Goal: Information Seeking & Learning: Learn about a topic

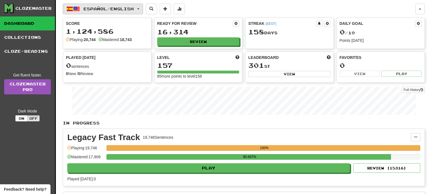
click at [124, 10] on span "Español / English" at bounding box center [108, 8] width 50 height 5
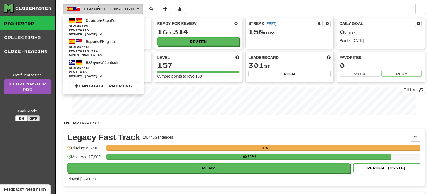
click at [124, 10] on span "Español / English" at bounding box center [108, 8] width 50 height 5
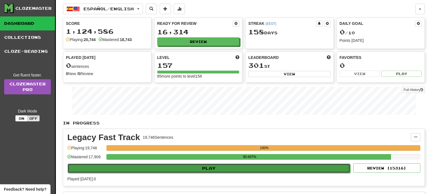
click at [206, 168] on button "Play" at bounding box center [209, 168] width 283 height 9
select select "**"
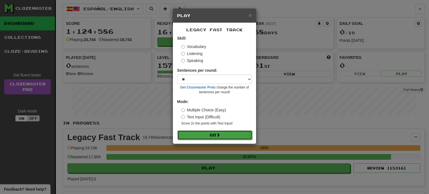
click at [211, 136] on button "Go" at bounding box center [214, 134] width 75 height 9
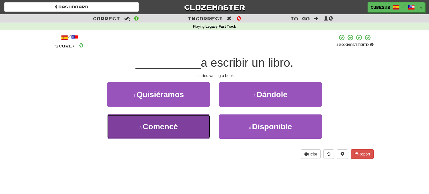
click at [185, 131] on button "3 . Comencé" at bounding box center [158, 126] width 103 height 24
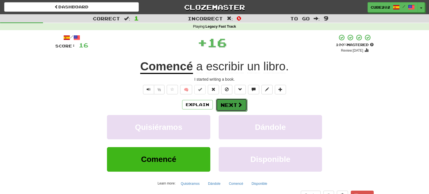
click at [231, 100] on button "Next" at bounding box center [231, 105] width 31 height 13
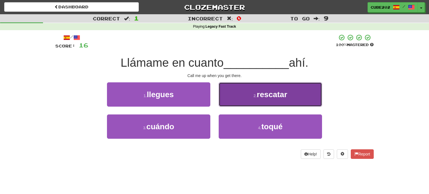
click at [230, 97] on button "2 . rescatar" at bounding box center [270, 94] width 103 height 24
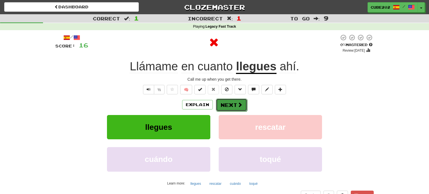
click at [225, 104] on button "Next" at bounding box center [231, 105] width 31 height 13
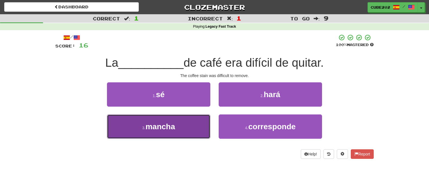
click at [193, 125] on button "3 . mancha" at bounding box center [158, 126] width 103 height 24
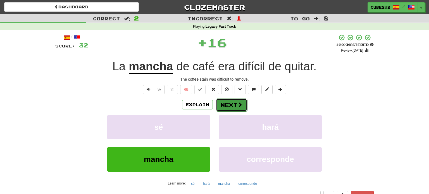
click at [230, 103] on button "Next" at bounding box center [231, 105] width 31 height 13
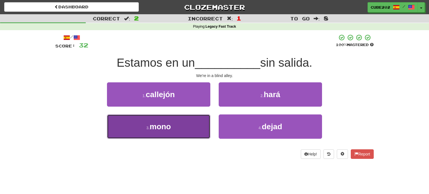
click at [195, 123] on button "3 . mono" at bounding box center [158, 126] width 103 height 24
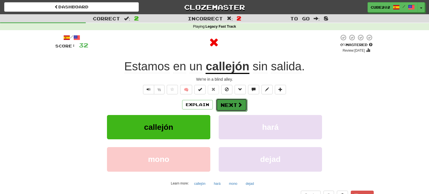
click at [228, 107] on button "Next" at bounding box center [231, 105] width 31 height 13
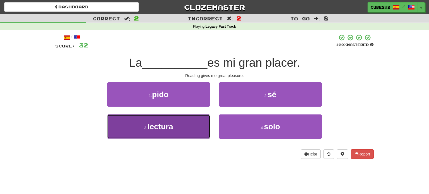
click at [190, 128] on button "3 . lectura" at bounding box center [158, 126] width 103 height 24
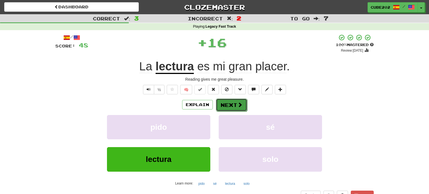
click at [227, 101] on button "Next" at bounding box center [231, 105] width 31 height 13
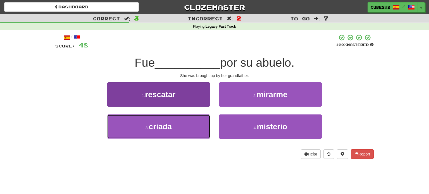
click at [193, 126] on button "3 . criada" at bounding box center [158, 126] width 103 height 24
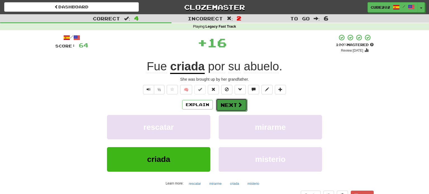
click at [228, 102] on button "Next" at bounding box center [231, 105] width 31 height 13
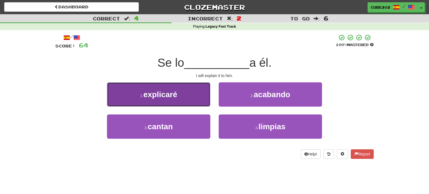
click at [196, 100] on button "1 . explicaré" at bounding box center [158, 94] width 103 height 24
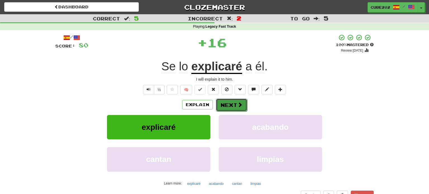
click at [226, 104] on button "Next" at bounding box center [231, 105] width 31 height 13
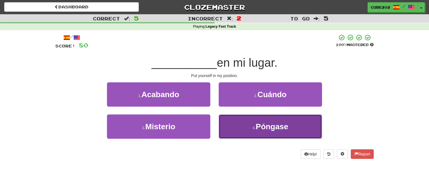
click at [238, 121] on button "4 . Póngase" at bounding box center [270, 126] width 103 height 24
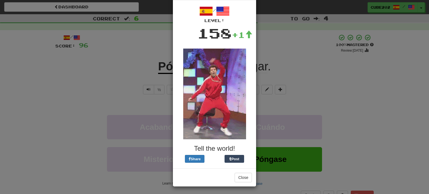
scroll to position [23, 0]
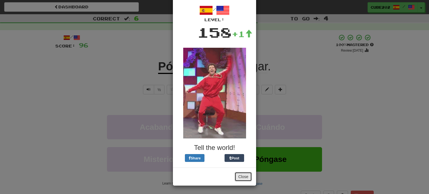
click at [241, 173] on button "Close" at bounding box center [243, 176] width 17 height 9
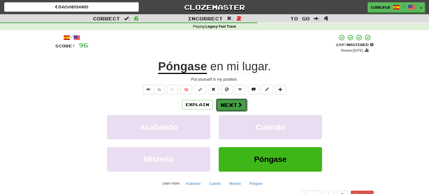
click at [238, 106] on span at bounding box center [239, 104] width 5 height 5
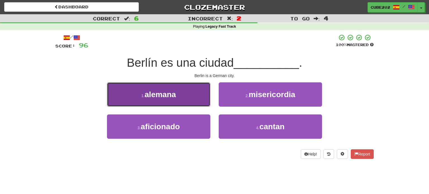
click at [192, 94] on button "1 . alemana" at bounding box center [158, 94] width 103 height 24
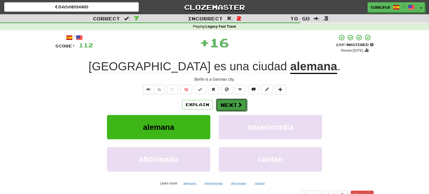
click at [238, 103] on span at bounding box center [239, 104] width 5 height 5
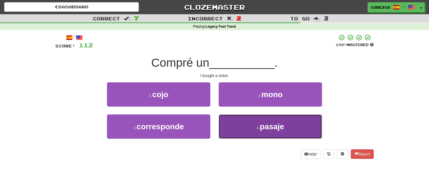
click at [250, 125] on button "4 . pasaje" at bounding box center [270, 126] width 103 height 24
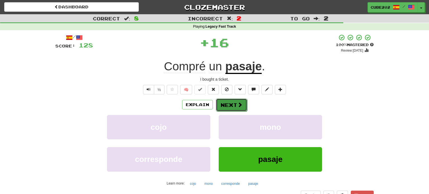
click at [230, 103] on button "Next" at bounding box center [231, 105] width 31 height 13
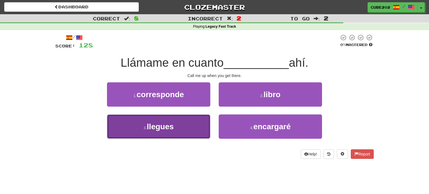
click at [181, 124] on button "3 . llegues" at bounding box center [158, 126] width 103 height 24
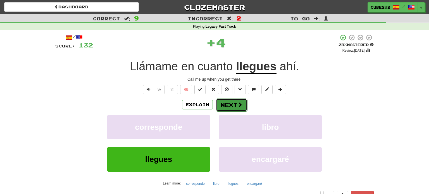
click at [230, 104] on button "Next" at bounding box center [231, 105] width 31 height 13
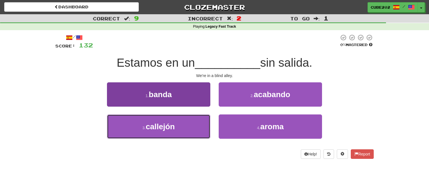
click at [195, 122] on button "3 . callejón" at bounding box center [158, 126] width 103 height 24
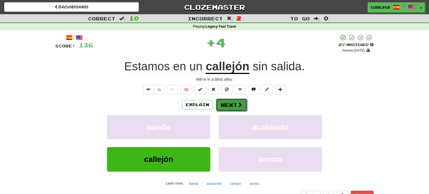
click at [231, 104] on button "Next" at bounding box center [231, 105] width 31 height 13
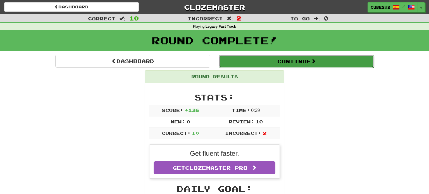
click at [243, 61] on button "Continue" at bounding box center [296, 61] width 155 height 13
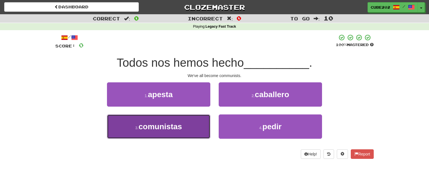
click at [183, 130] on button "3 . comunistas" at bounding box center [158, 126] width 103 height 24
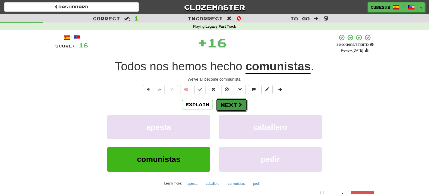
click at [228, 102] on button "Next" at bounding box center [231, 105] width 31 height 13
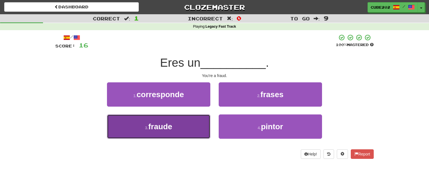
click at [192, 123] on button "3 . fraude" at bounding box center [158, 126] width 103 height 24
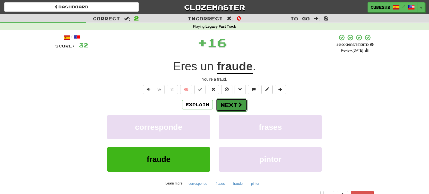
click at [228, 104] on button "Next" at bounding box center [231, 105] width 31 height 13
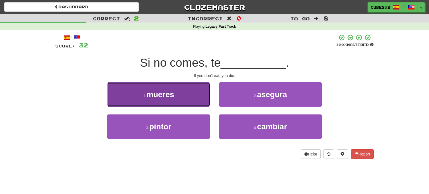
click at [201, 95] on button "1 . mueres" at bounding box center [158, 94] width 103 height 24
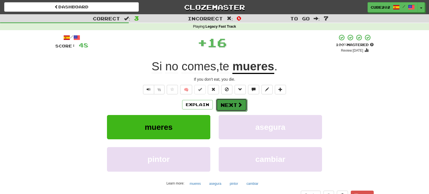
click at [228, 103] on button "Next" at bounding box center [231, 105] width 31 height 13
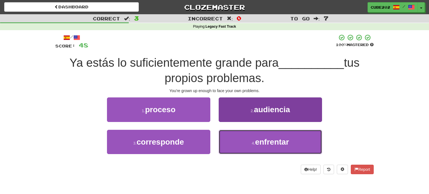
click at [248, 146] on button "4 . enfrentar" at bounding box center [270, 142] width 103 height 24
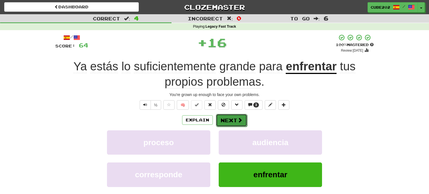
click at [233, 115] on button "Next" at bounding box center [231, 120] width 31 height 13
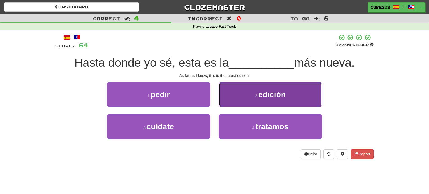
click at [250, 95] on button "2 . edición" at bounding box center [270, 94] width 103 height 24
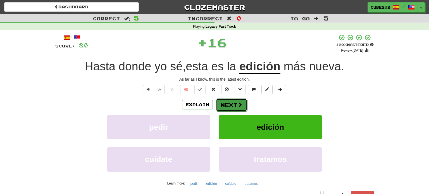
click at [231, 106] on button "Next" at bounding box center [231, 105] width 31 height 13
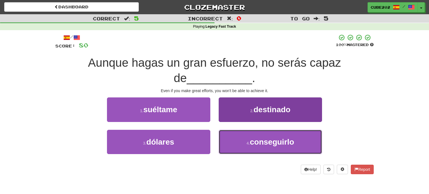
click at [249, 145] on small "4 ." at bounding box center [248, 143] width 3 height 4
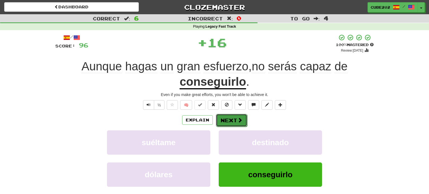
click at [236, 116] on button "Next" at bounding box center [231, 120] width 31 height 13
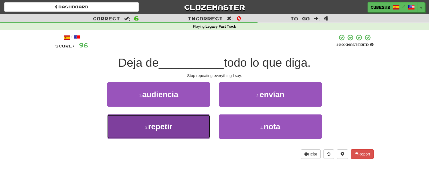
click at [190, 129] on button "3 . repetir" at bounding box center [158, 126] width 103 height 24
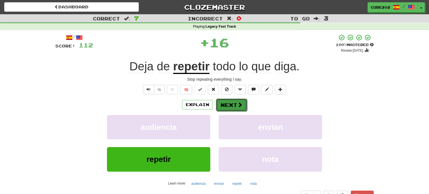
click at [232, 106] on button "Next" at bounding box center [231, 105] width 31 height 13
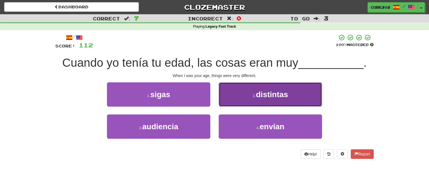
click at [242, 101] on button "2 . distintas" at bounding box center [270, 94] width 103 height 24
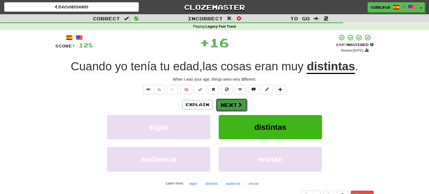
click at [232, 102] on button "Next" at bounding box center [231, 105] width 31 height 13
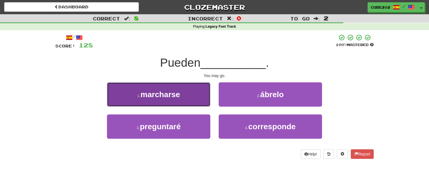
click at [201, 99] on button "1 . marcharse" at bounding box center [158, 94] width 103 height 24
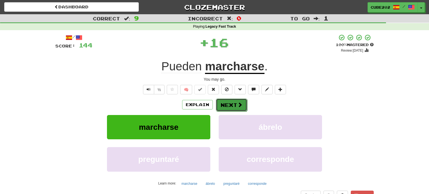
click at [230, 106] on button "Next" at bounding box center [231, 105] width 31 height 13
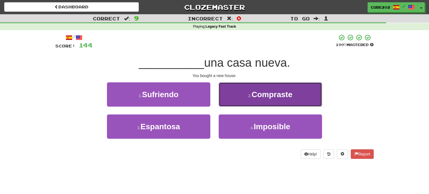
click at [241, 101] on button "2 . Compraste" at bounding box center [270, 94] width 103 height 24
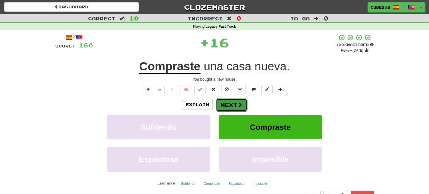
click at [235, 105] on button "Next" at bounding box center [231, 105] width 31 height 13
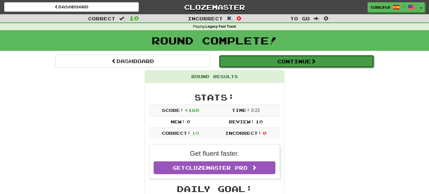
click at [247, 58] on button "Continue" at bounding box center [296, 61] width 155 height 13
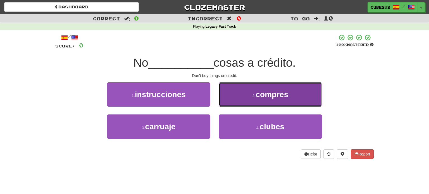
click at [255, 96] on small "2 ." at bounding box center [253, 96] width 3 height 4
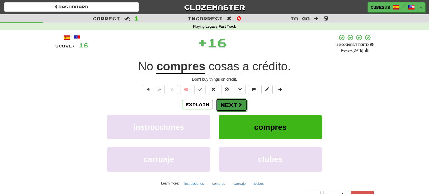
click at [229, 102] on button "Next" at bounding box center [231, 105] width 31 height 13
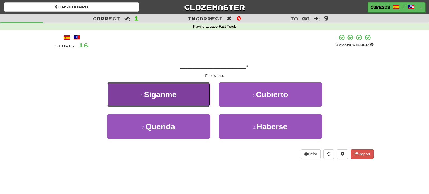
click at [203, 97] on button "1 . Síganme" at bounding box center [158, 94] width 103 height 24
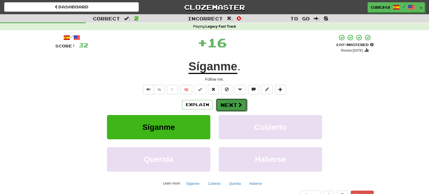
click at [233, 103] on button "Next" at bounding box center [231, 105] width 31 height 13
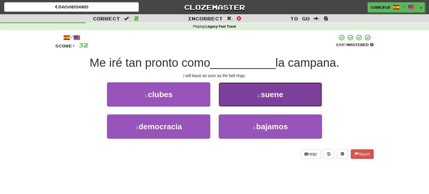
click at [260, 97] on small "2 ." at bounding box center [258, 96] width 3 height 4
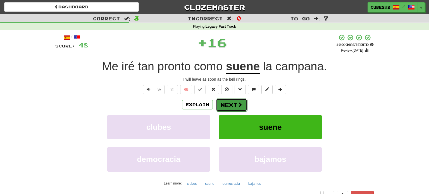
click at [232, 105] on button "Next" at bounding box center [231, 105] width 31 height 13
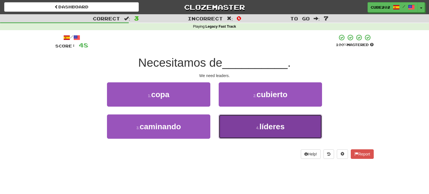
click at [278, 130] on span "líderes" at bounding box center [271, 126] width 25 height 9
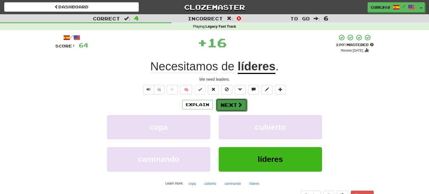
click at [241, 103] on span at bounding box center [239, 104] width 5 height 5
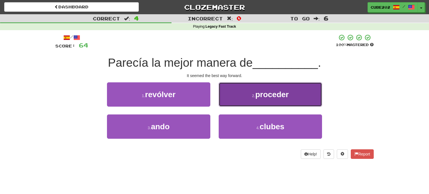
click at [252, 97] on small "2 ." at bounding box center [253, 96] width 3 height 4
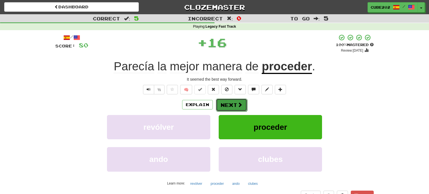
click at [233, 103] on button "Next" at bounding box center [231, 105] width 31 height 13
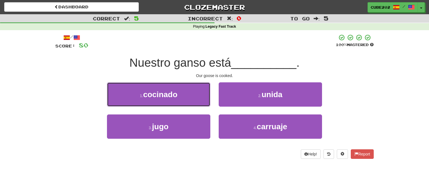
click at [190, 95] on button "1 . cocinado" at bounding box center [158, 94] width 103 height 24
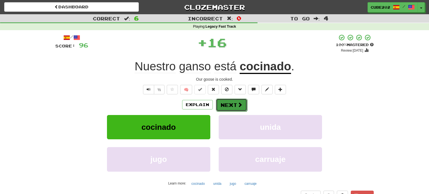
click at [230, 105] on button "Next" at bounding box center [231, 105] width 31 height 13
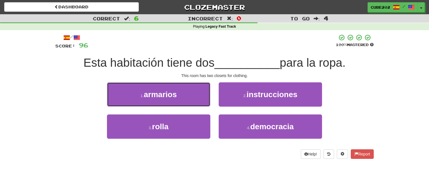
click at [197, 93] on button "1 . armarios" at bounding box center [158, 94] width 103 height 24
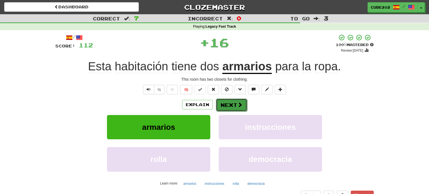
click at [230, 104] on button "Next" at bounding box center [231, 105] width 31 height 13
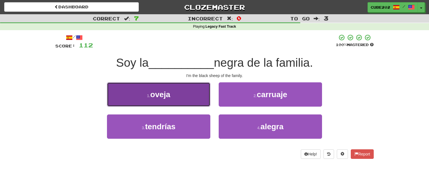
click at [192, 96] on button "1 . oveja" at bounding box center [158, 94] width 103 height 24
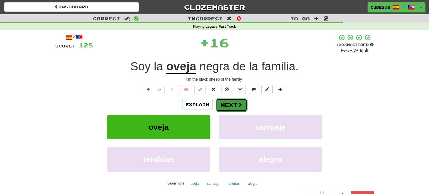
click at [232, 104] on button "Next" at bounding box center [231, 105] width 31 height 13
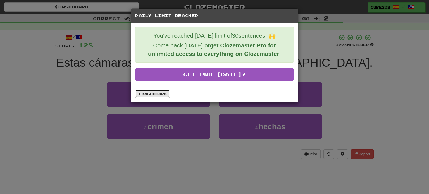
click at [157, 90] on link "Dashboard" at bounding box center [152, 94] width 35 height 8
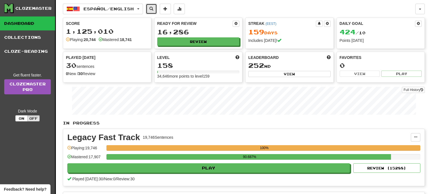
click at [151, 10] on button at bounding box center [151, 9] width 11 height 11
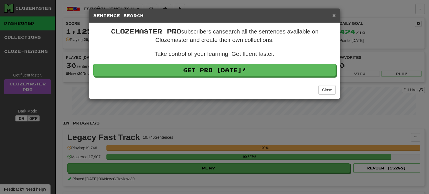
click at [333, 15] on span "×" at bounding box center [333, 15] width 3 height 6
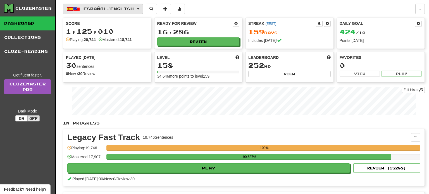
click at [134, 9] on span "Español / English" at bounding box center [108, 8] width 50 height 5
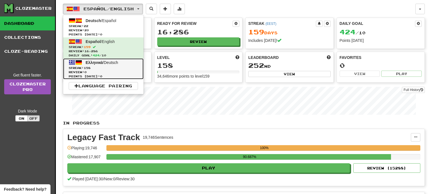
click at [118, 67] on span "Streak: 158" at bounding box center [103, 68] width 69 height 4
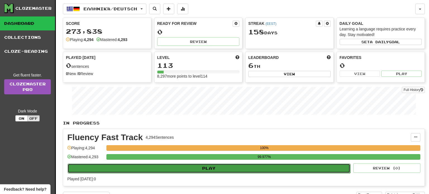
click at [200, 167] on button "Play" at bounding box center [209, 168] width 283 height 9
select select "**"
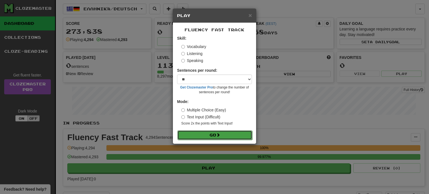
click at [211, 136] on button "Go" at bounding box center [214, 134] width 75 height 9
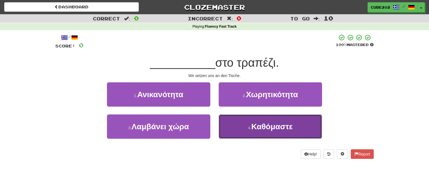
click at [253, 132] on button "4 . Καθόμαστε" at bounding box center [270, 126] width 103 height 24
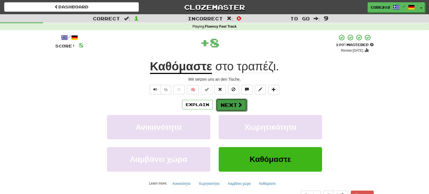
click at [235, 105] on button "Next" at bounding box center [231, 105] width 31 height 13
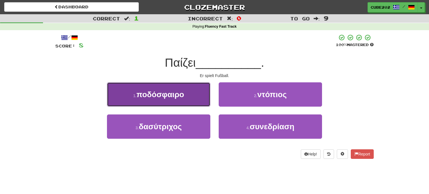
click at [206, 97] on button "1 . ποδόσφαιρο" at bounding box center [158, 94] width 103 height 24
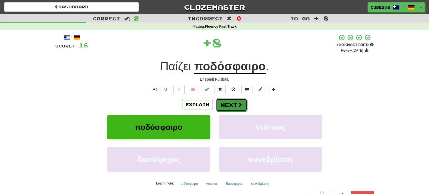
click at [231, 104] on button "Next" at bounding box center [231, 105] width 31 height 13
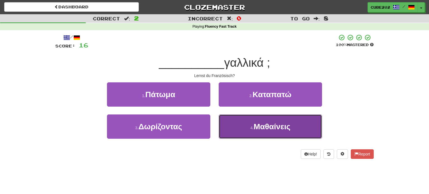
click at [245, 123] on button "4 . Μαθαίνεις" at bounding box center [270, 126] width 103 height 24
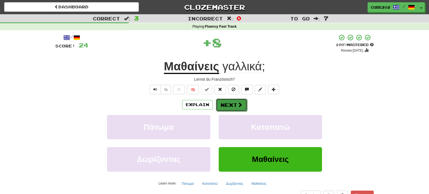
click at [231, 104] on button "Next" at bounding box center [231, 105] width 31 height 13
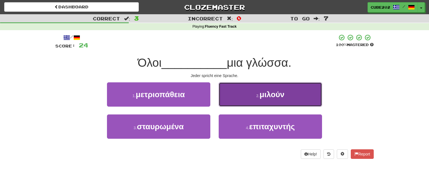
click at [255, 101] on button "2 . μιλούν" at bounding box center [270, 94] width 103 height 24
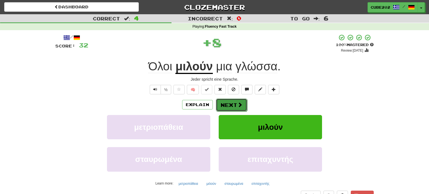
click at [231, 104] on button "Next" at bounding box center [231, 105] width 31 height 13
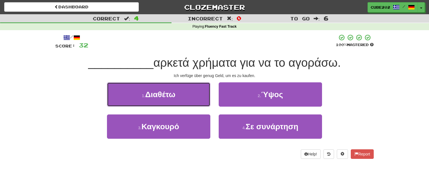
drag, startPoint x: 197, startPoint y: 96, endPoint x: 201, endPoint y: 98, distance: 4.4
click at [198, 96] on button "1 . Διαθέτω" at bounding box center [158, 94] width 103 height 24
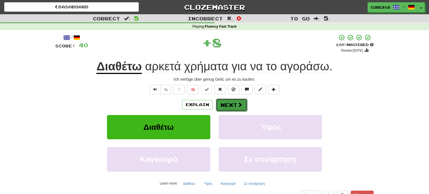
click at [231, 106] on button "Next" at bounding box center [231, 105] width 31 height 13
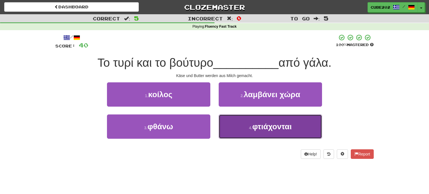
click at [256, 137] on button "4 . φτιάχονται" at bounding box center [270, 126] width 103 height 24
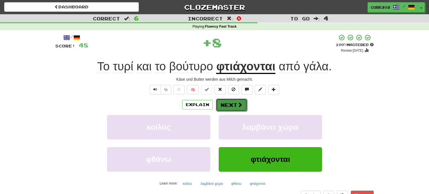
click at [232, 104] on button "Next" at bounding box center [231, 105] width 31 height 13
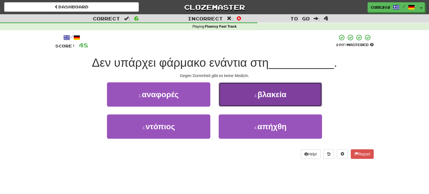
click at [249, 90] on button "2 . βλακεία" at bounding box center [270, 94] width 103 height 24
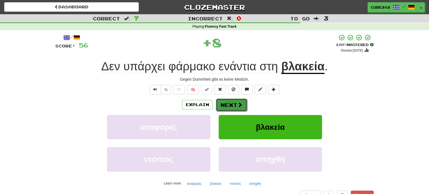
click at [235, 102] on button "Next" at bounding box center [231, 105] width 31 height 13
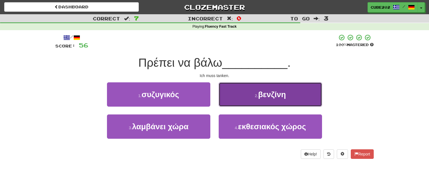
click at [246, 97] on button "2 . βενζίνη" at bounding box center [270, 94] width 103 height 24
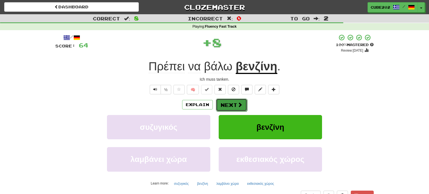
click at [238, 101] on button "Next" at bounding box center [231, 105] width 31 height 13
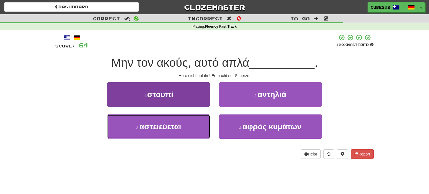
click at [201, 121] on button "3 . αστειεύεται" at bounding box center [158, 126] width 103 height 24
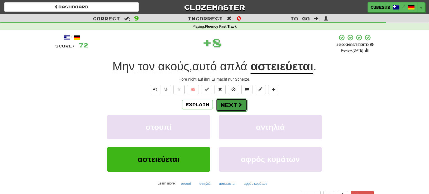
click at [235, 104] on button "Next" at bounding box center [231, 105] width 31 height 13
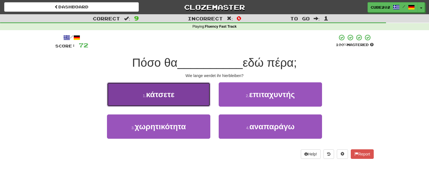
click at [203, 97] on button "1 . κάτσετε" at bounding box center [158, 94] width 103 height 24
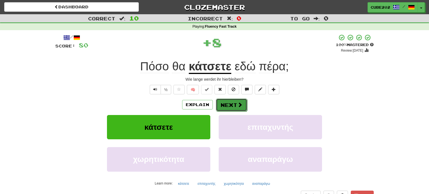
click at [235, 104] on button "Next" at bounding box center [231, 105] width 31 height 13
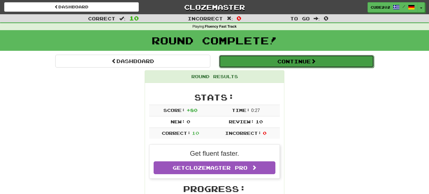
click at [244, 63] on button "Continue" at bounding box center [296, 61] width 155 height 13
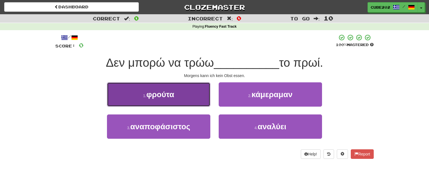
click at [198, 88] on button "1 . φρούτα" at bounding box center [158, 94] width 103 height 24
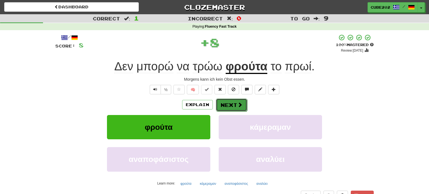
click at [234, 102] on button "Next" at bounding box center [231, 105] width 31 height 13
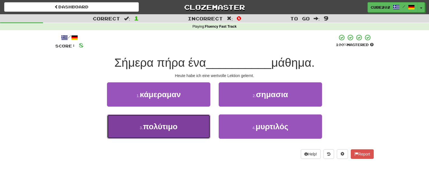
click at [192, 125] on button "3 . πολύτιμο" at bounding box center [158, 126] width 103 height 24
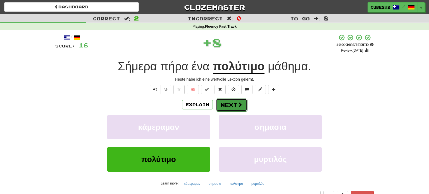
click at [236, 102] on button "Next" at bounding box center [231, 105] width 31 height 13
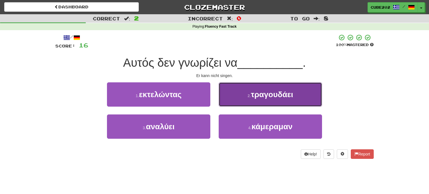
click at [248, 97] on small "2 ." at bounding box center [249, 96] width 3 height 4
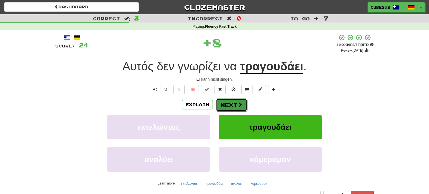
click at [234, 103] on button "Next" at bounding box center [231, 105] width 31 height 13
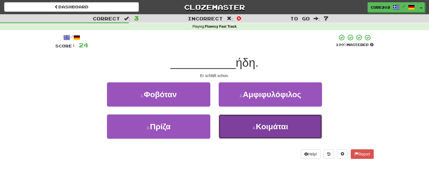
click at [253, 128] on small "4 ." at bounding box center [253, 128] width 3 height 4
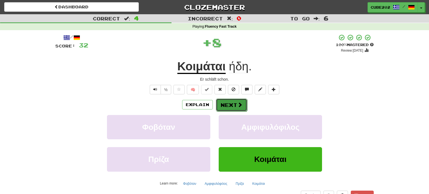
click at [233, 101] on button "Next" at bounding box center [231, 105] width 31 height 13
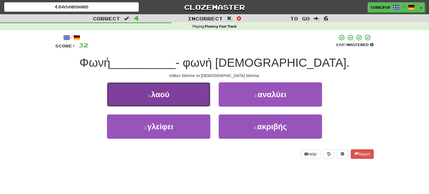
click at [196, 98] on button "1 . λαού" at bounding box center [158, 94] width 103 height 24
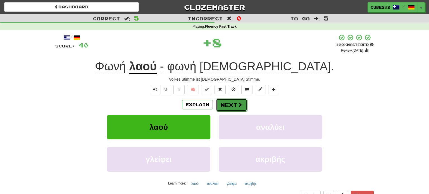
click at [232, 104] on button "Next" at bounding box center [231, 105] width 31 height 13
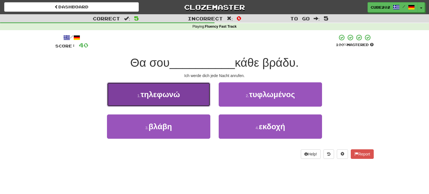
click at [196, 95] on button "1 . τηλεφωνώ" at bounding box center [158, 94] width 103 height 24
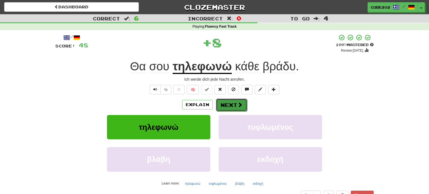
click at [230, 103] on button "Next" at bounding box center [231, 105] width 31 height 13
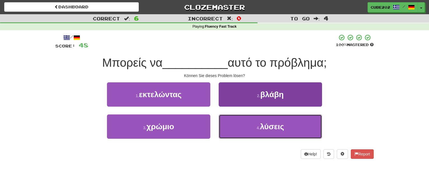
click at [248, 126] on button "4 . λύσεις" at bounding box center [270, 126] width 103 height 24
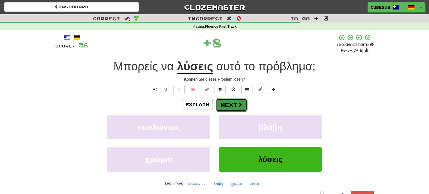
click at [237, 104] on span at bounding box center [239, 104] width 5 height 5
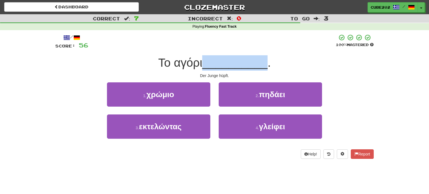
click at [173, 42] on div "/ Score: 56 100 % Mastered Το αγόρι __________ . Der Junge hüpft. 1 . χρώμιο 2 …" at bounding box center [214, 96] width 318 height 125
click at [70, 68] on div "Το αγόρι __________ ." at bounding box center [214, 62] width 318 height 15
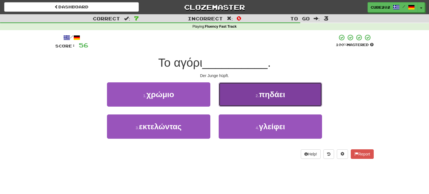
click at [286, 102] on button "2 . πηδάει" at bounding box center [270, 94] width 103 height 24
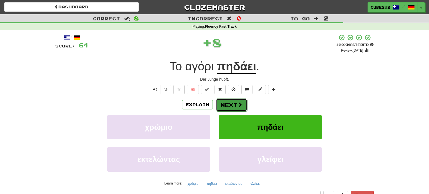
click at [233, 109] on button "Next" at bounding box center [231, 105] width 31 height 13
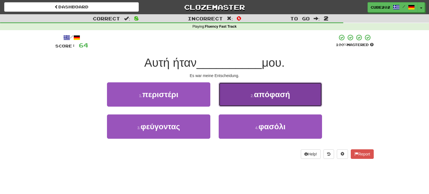
click at [259, 97] on span "απόφασή" at bounding box center [272, 94] width 36 height 9
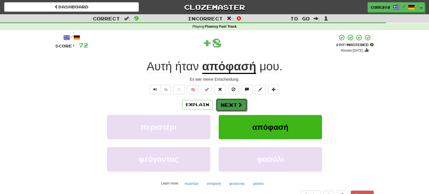
click at [234, 101] on button "Next" at bounding box center [231, 105] width 31 height 13
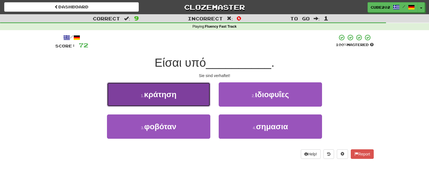
click at [189, 96] on button "1 . κράτηση" at bounding box center [158, 94] width 103 height 24
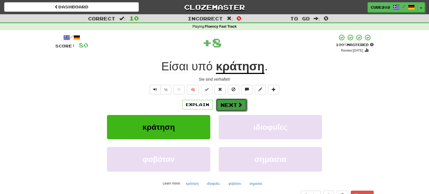
click at [228, 104] on button "Next" at bounding box center [231, 105] width 31 height 13
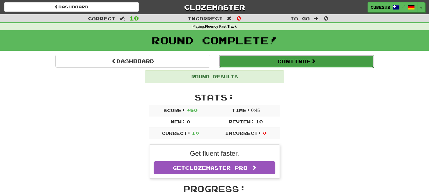
click at [246, 57] on button "Continue" at bounding box center [296, 61] width 155 height 13
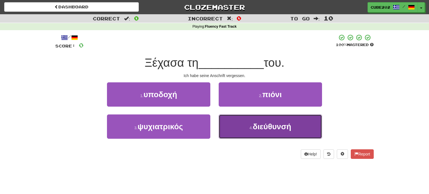
click at [259, 124] on span "διεύθυνσή" at bounding box center [272, 126] width 39 height 9
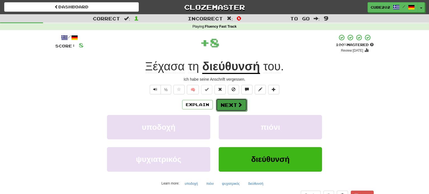
click at [222, 105] on button "Next" at bounding box center [231, 105] width 31 height 13
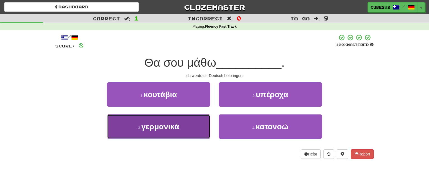
click at [199, 123] on button "3 . γερμανικά" at bounding box center [158, 126] width 103 height 24
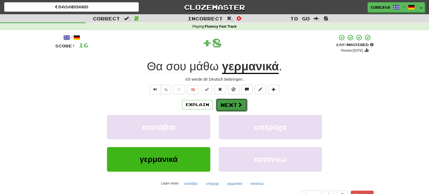
click at [236, 100] on button "Next" at bounding box center [231, 105] width 31 height 13
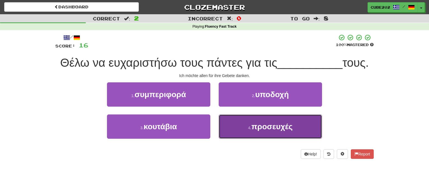
click at [248, 127] on small "4 ." at bounding box center [249, 128] width 3 height 4
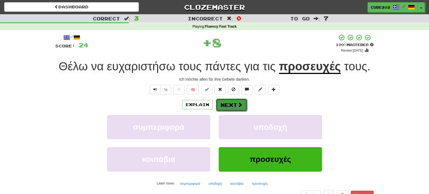
click at [231, 107] on button "Next" at bounding box center [231, 105] width 31 height 13
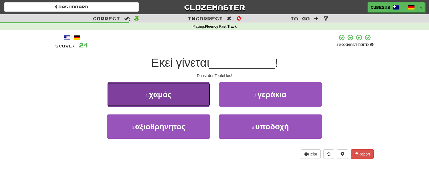
click at [192, 96] on button "1 . χαμός" at bounding box center [158, 94] width 103 height 24
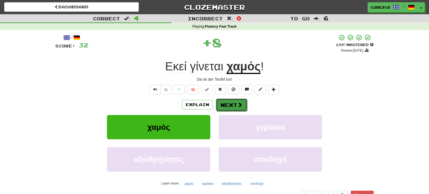
click at [229, 104] on button "Next" at bounding box center [231, 105] width 31 height 13
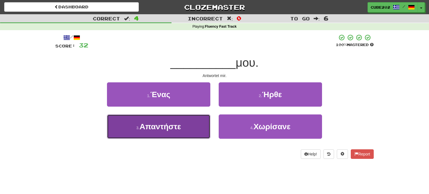
click at [190, 123] on button "3 . Απαντήστε" at bounding box center [158, 126] width 103 height 24
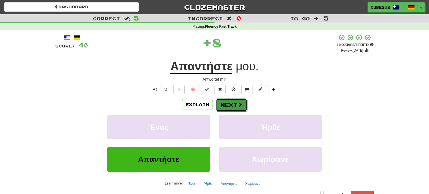
click at [230, 103] on button "Next" at bounding box center [231, 105] width 31 height 13
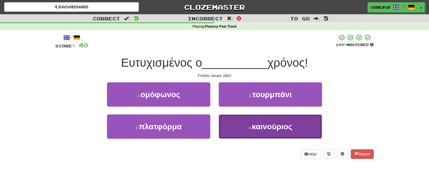
click at [251, 124] on button "4 . καινούριος" at bounding box center [270, 126] width 103 height 24
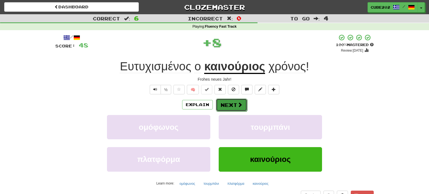
click at [232, 104] on button "Next" at bounding box center [231, 105] width 31 height 13
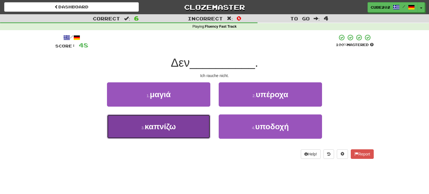
click at [198, 125] on button "3 . καπνίζω" at bounding box center [158, 126] width 103 height 24
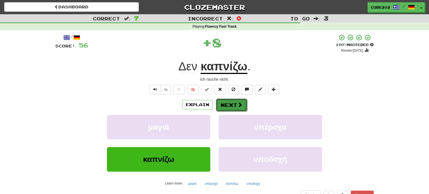
click at [230, 104] on button "Next" at bounding box center [231, 105] width 31 height 13
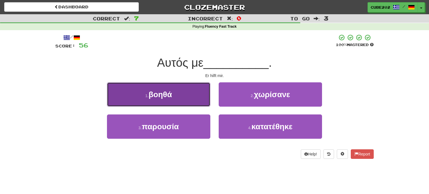
click at [200, 97] on button "1 . βοηθά" at bounding box center [158, 94] width 103 height 24
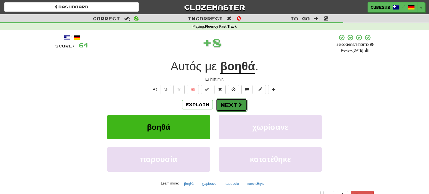
click at [228, 102] on button "Next" at bounding box center [231, 105] width 31 height 13
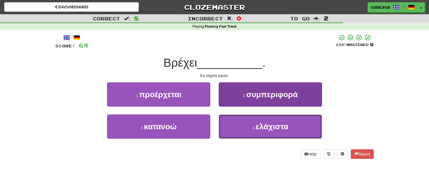
click at [245, 123] on button "4 . ελάχιστα" at bounding box center [270, 126] width 103 height 24
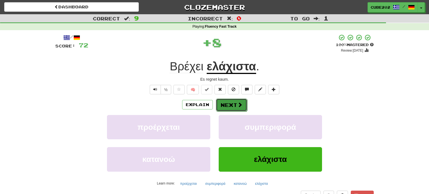
click at [228, 101] on button "Next" at bounding box center [231, 105] width 31 height 13
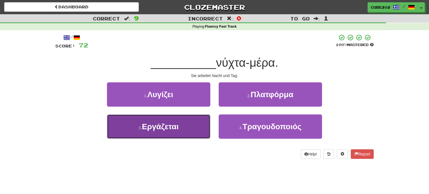
click at [194, 124] on button "3 . Εργάζεται" at bounding box center [158, 126] width 103 height 24
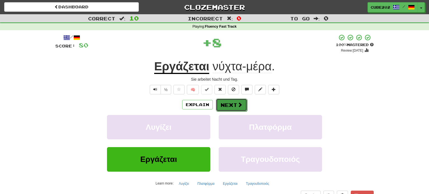
click at [232, 104] on button "Next" at bounding box center [231, 105] width 31 height 13
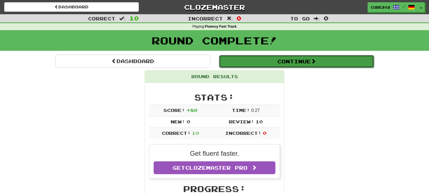
click at [237, 56] on button "Continue" at bounding box center [296, 61] width 155 height 13
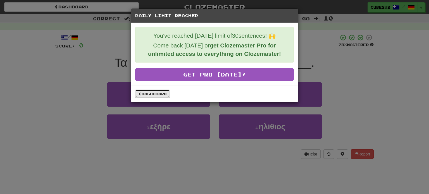
click at [163, 94] on link "Dashboard" at bounding box center [152, 94] width 35 height 8
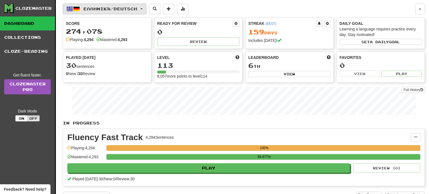
click at [132, 9] on span "Ελληνικά / Deutsch" at bounding box center [110, 8] width 54 height 5
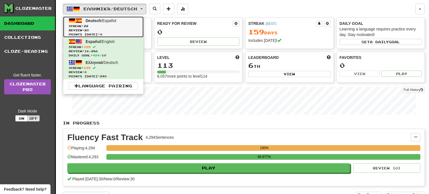
click at [130, 30] on span "Review: 20" at bounding box center [103, 30] width 69 height 4
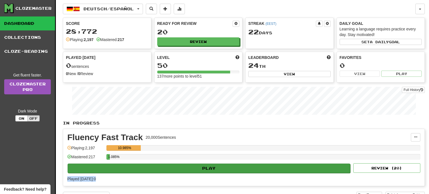
click at [223, 172] on div "Fluency Fast Track 20,000 Sentences Manage Sentences Unpin from Dashboard Playi…" at bounding box center [243, 157] width 361 height 57
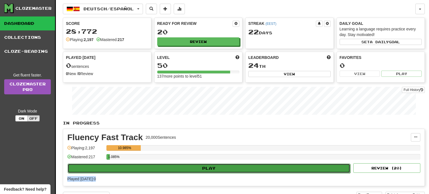
click at [224, 167] on button "Play" at bounding box center [209, 168] width 283 height 9
select select "**"
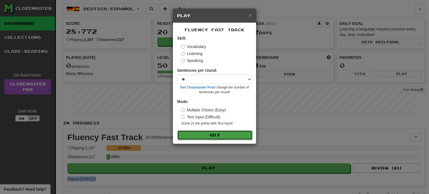
click at [217, 135] on button "Go" at bounding box center [214, 134] width 75 height 9
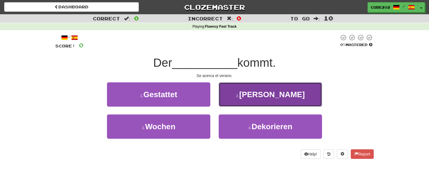
click at [242, 99] on button "2 . [PERSON_NAME]" at bounding box center [270, 94] width 103 height 24
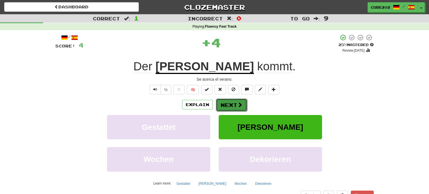
click at [232, 102] on button "Next" at bounding box center [231, 105] width 31 height 13
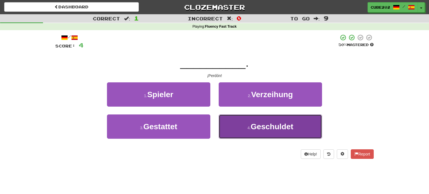
click at [247, 123] on button "4 . Geschuldet" at bounding box center [270, 126] width 103 height 24
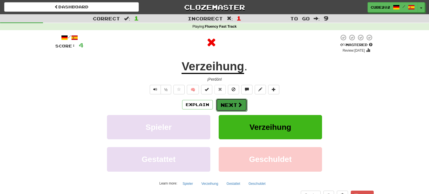
click at [231, 101] on button "Next" at bounding box center [231, 105] width 31 height 13
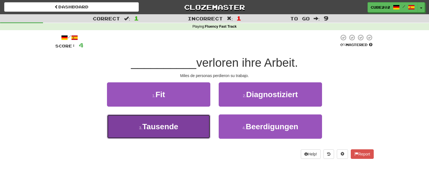
click at [191, 125] on button "3 . Tausende" at bounding box center [158, 126] width 103 height 24
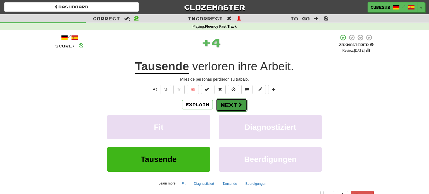
click at [228, 105] on button "Next" at bounding box center [231, 105] width 31 height 13
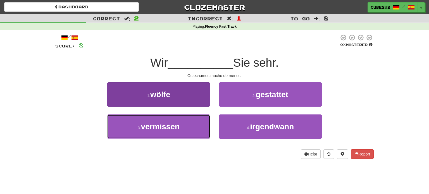
click at [195, 127] on button "3 . vermissen" at bounding box center [158, 126] width 103 height 24
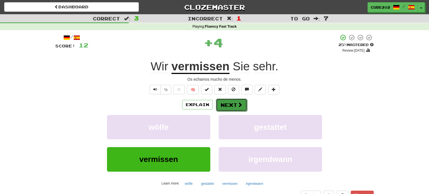
click at [233, 102] on button "Next" at bounding box center [231, 105] width 31 height 13
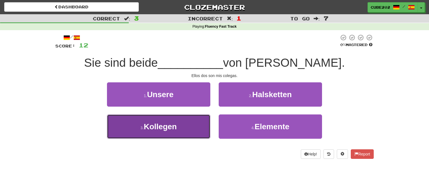
click at [192, 125] on button "3 . Kollegen" at bounding box center [158, 126] width 103 height 24
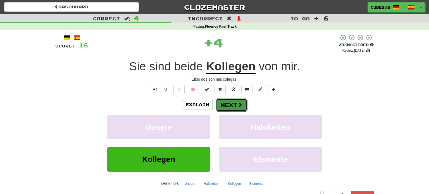
click at [232, 105] on button "Next" at bounding box center [231, 105] width 31 height 13
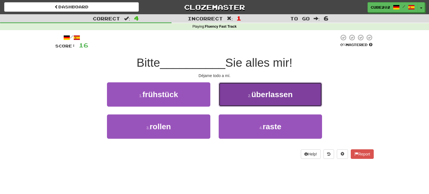
click at [253, 97] on span "überlassen" at bounding box center [271, 94] width 41 height 9
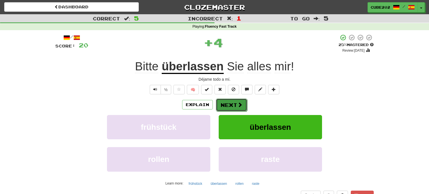
click at [229, 102] on button "Next" at bounding box center [231, 105] width 31 height 13
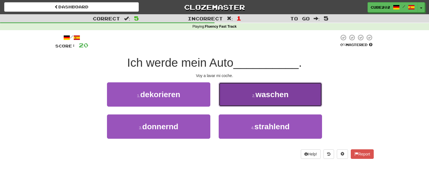
click at [257, 95] on span "waschen" at bounding box center [271, 94] width 33 height 9
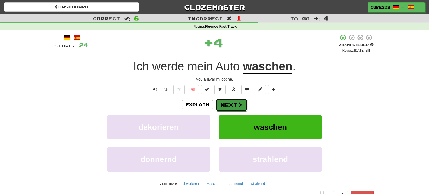
click at [229, 102] on button "Next" at bounding box center [231, 105] width 31 height 13
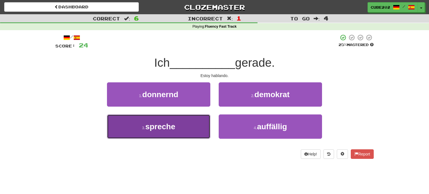
click at [193, 124] on button "3 . spreche" at bounding box center [158, 126] width 103 height 24
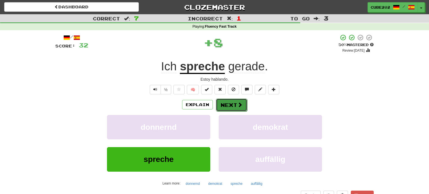
click at [232, 104] on button "Next" at bounding box center [231, 105] width 31 height 13
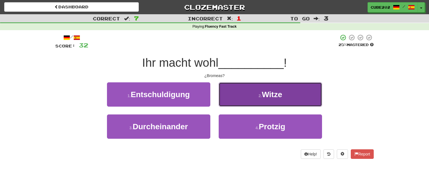
click at [247, 98] on button "2 . Witze" at bounding box center [270, 94] width 103 height 24
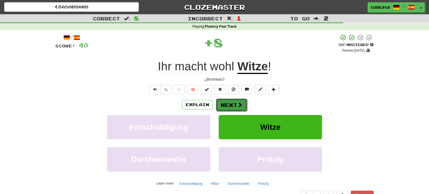
click at [233, 102] on button "Next" at bounding box center [231, 105] width 31 height 13
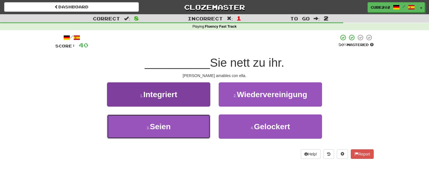
click at [199, 125] on button "3 . Seien" at bounding box center [158, 126] width 103 height 24
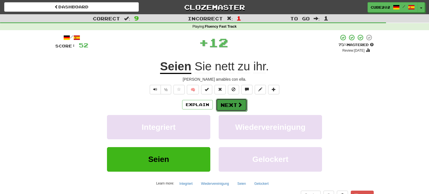
click at [230, 105] on button "Next" at bounding box center [231, 105] width 31 height 13
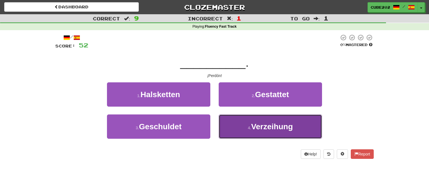
click at [258, 123] on span "Verzeihung" at bounding box center [272, 126] width 42 height 9
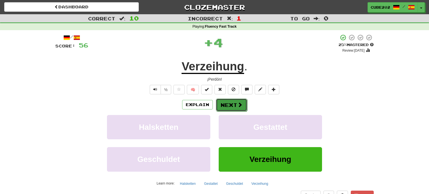
click at [232, 104] on button "Next" at bounding box center [231, 105] width 31 height 13
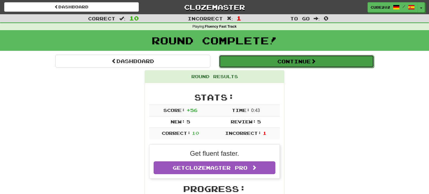
click at [254, 59] on button "Continue" at bounding box center [296, 61] width 155 height 13
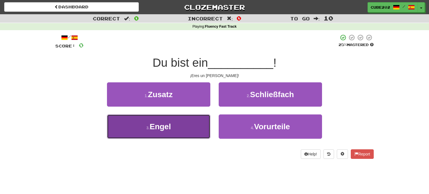
click at [196, 123] on button "3 . Engel" at bounding box center [158, 126] width 103 height 24
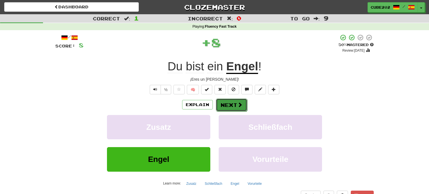
click at [231, 101] on button "Next" at bounding box center [231, 105] width 31 height 13
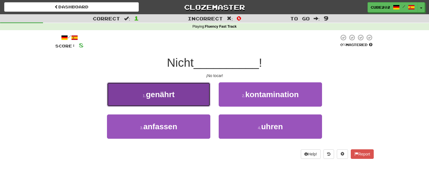
click at [202, 95] on button "1 . genährt" at bounding box center [158, 94] width 103 height 24
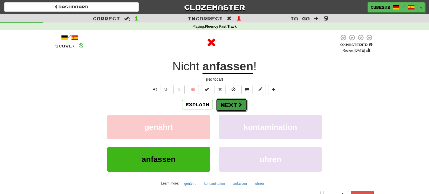
click at [231, 102] on button "Next" at bounding box center [231, 105] width 31 height 13
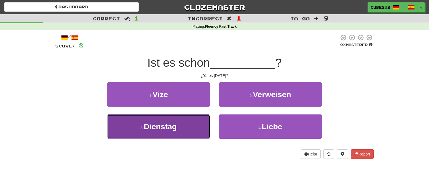
click at [198, 127] on button "3 . Dienstag" at bounding box center [158, 126] width 103 height 24
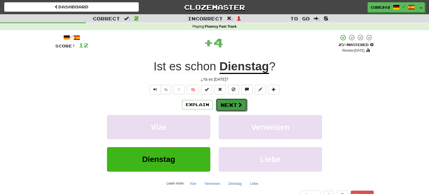
click at [224, 104] on button "Next" at bounding box center [231, 105] width 31 height 13
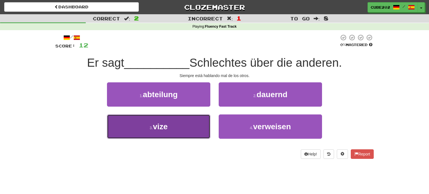
click at [189, 123] on button "3 . vize" at bounding box center [158, 126] width 103 height 24
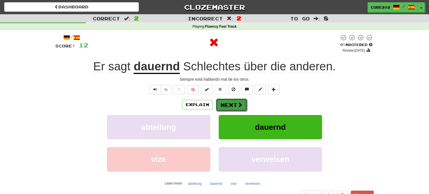
click at [231, 102] on button "Next" at bounding box center [231, 105] width 31 height 13
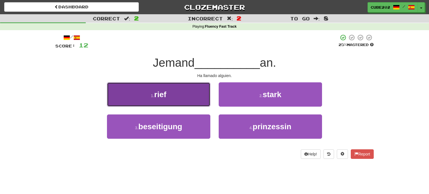
click at [194, 99] on button "1 . rief" at bounding box center [158, 94] width 103 height 24
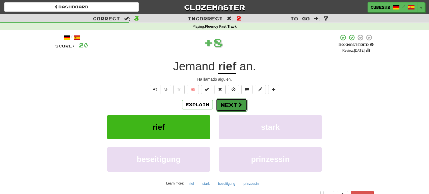
click at [227, 100] on button "Next" at bounding box center [231, 105] width 31 height 13
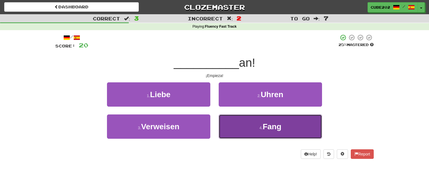
click at [253, 126] on button "4 . Fang" at bounding box center [270, 126] width 103 height 24
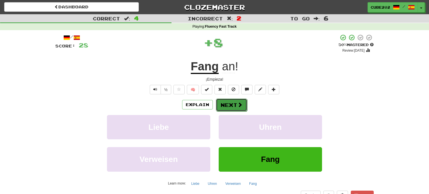
click at [237, 104] on span at bounding box center [239, 104] width 5 height 5
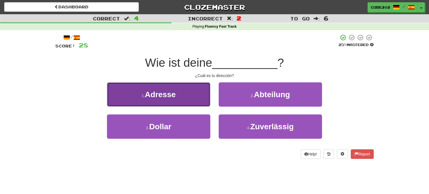
click at [198, 96] on button "1 . Adresse" at bounding box center [158, 94] width 103 height 24
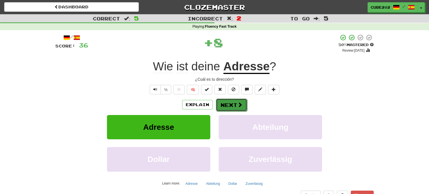
click at [229, 102] on button "Next" at bounding box center [231, 105] width 31 height 13
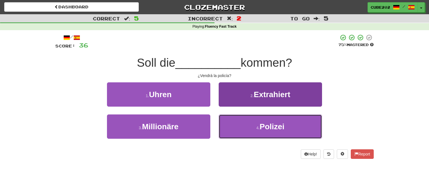
click at [247, 121] on button "4 . Polizei" at bounding box center [270, 126] width 103 height 24
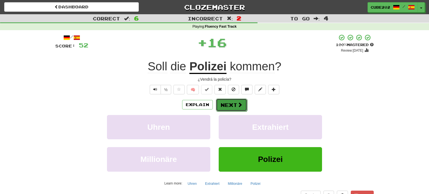
click at [235, 100] on button "Next" at bounding box center [231, 105] width 31 height 13
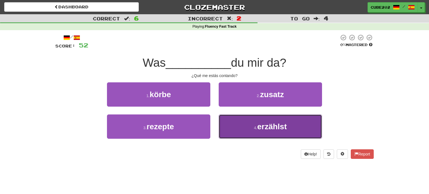
click at [243, 125] on button "4 . erzählst" at bounding box center [270, 126] width 103 height 24
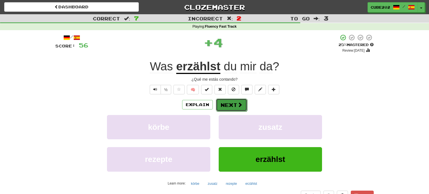
click at [236, 101] on button "Next" at bounding box center [231, 105] width 31 height 13
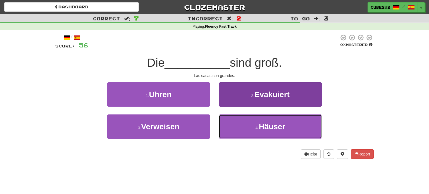
click at [251, 127] on button "4 . Häuser" at bounding box center [270, 126] width 103 height 24
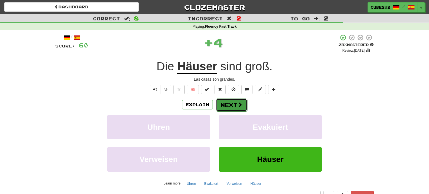
click at [235, 101] on button "Next" at bounding box center [231, 105] width 31 height 13
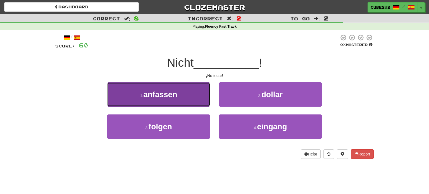
click at [202, 98] on button "1 . anfassen" at bounding box center [158, 94] width 103 height 24
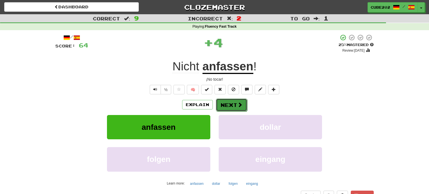
click at [228, 104] on button "Next" at bounding box center [231, 105] width 31 height 13
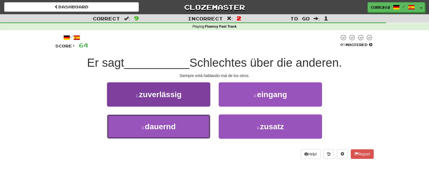
click at [195, 128] on button "3 . dauernd" at bounding box center [158, 126] width 103 height 24
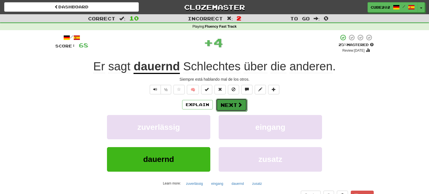
click at [231, 101] on button "Next" at bounding box center [231, 105] width 31 height 13
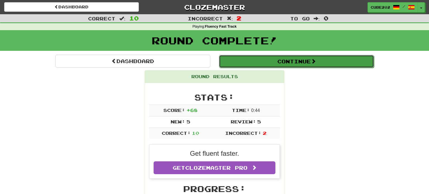
click at [236, 58] on button "Continue" at bounding box center [296, 61] width 155 height 13
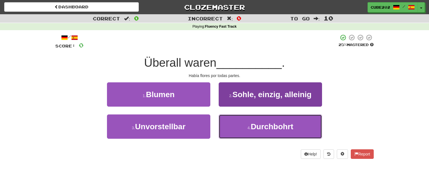
drag, startPoint x: 249, startPoint y: 122, endPoint x: 249, endPoint y: 119, distance: 2.8
click at [249, 122] on button "4 . Durchbohrt" at bounding box center [270, 126] width 103 height 24
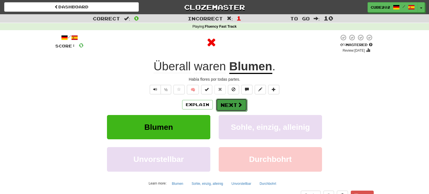
click at [232, 102] on button "Next" at bounding box center [231, 105] width 31 height 13
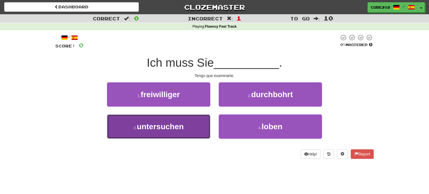
click at [190, 127] on button "3 . untersuchen" at bounding box center [158, 126] width 103 height 24
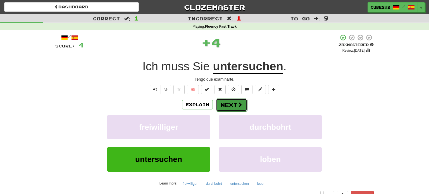
click at [238, 104] on span at bounding box center [239, 104] width 5 height 5
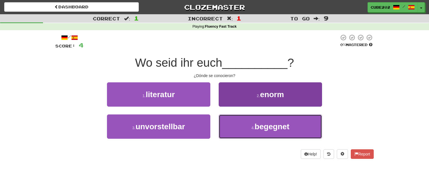
drag, startPoint x: 264, startPoint y: 135, endPoint x: 268, endPoint y: 126, distance: 10.2
click at [265, 135] on button "4 . begegnet" at bounding box center [270, 126] width 103 height 24
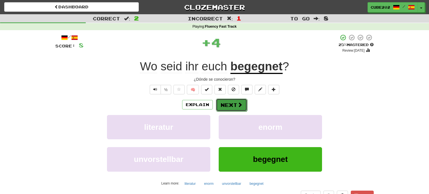
click at [237, 105] on span at bounding box center [239, 104] width 5 height 5
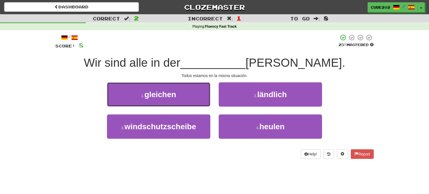
click at [190, 96] on button "1 . gleichen" at bounding box center [158, 94] width 103 height 24
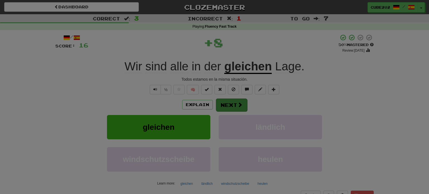
click at [237, 104] on div at bounding box center [214, 97] width 429 height 194
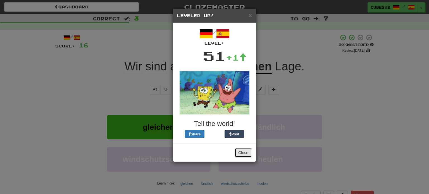
click at [242, 154] on button "Close" at bounding box center [243, 152] width 17 height 9
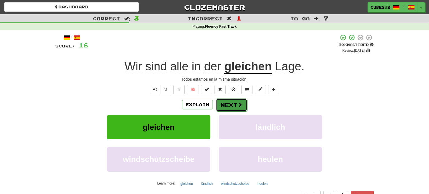
click at [229, 105] on button "Next" at bounding box center [231, 105] width 31 height 13
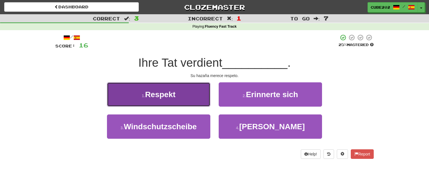
click at [185, 101] on button "1 . Respekt" at bounding box center [158, 94] width 103 height 24
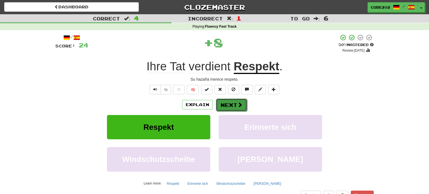
click at [229, 104] on button "Next" at bounding box center [231, 105] width 31 height 13
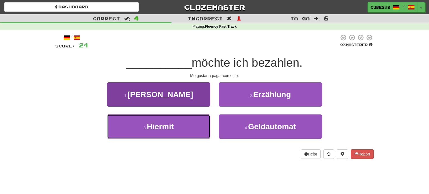
click at [193, 125] on button "3 . Hiermit" at bounding box center [158, 126] width 103 height 24
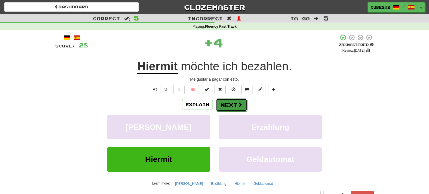
click at [230, 101] on button "Next" at bounding box center [231, 105] width 31 height 13
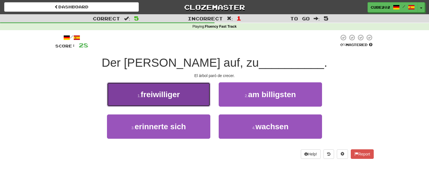
click at [205, 101] on button "1 . freiwilliger" at bounding box center [158, 94] width 103 height 24
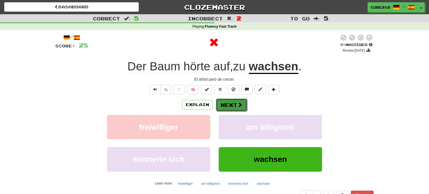
click at [231, 104] on button "Next" at bounding box center [231, 105] width 31 height 13
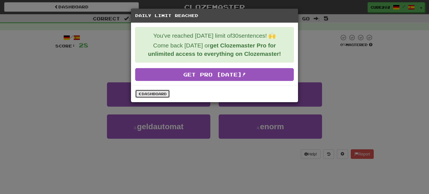
click at [162, 92] on link "Dashboard" at bounding box center [152, 94] width 35 height 8
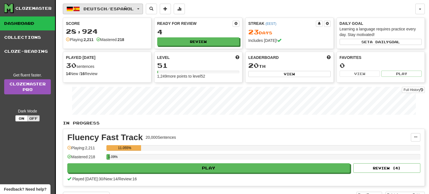
click at [121, 11] on span "Deutsch / Español" at bounding box center [108, 8] width 50 height 5
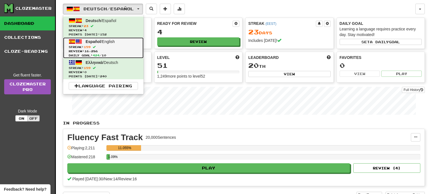
click at [107, 51] on span "Review: 16,286" at bounding box center [103, 51] width 69 height 4
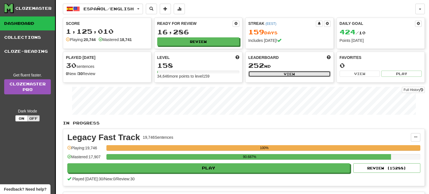
click at [287, 72] on button "View" at bounding box center [289, 74] width 82 height 6
select select "**********"
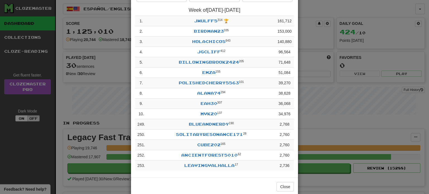
scroll to position [49, 0]
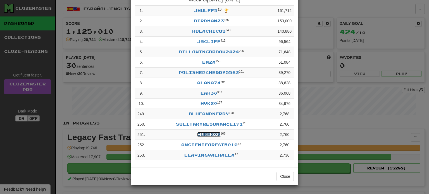
click at [213, 134] on link "Cube202" at bounding box center [208, 134] width 23 height 5
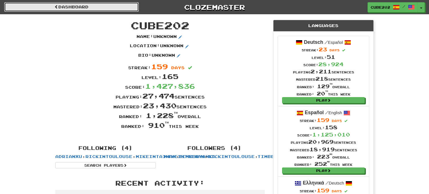
click at [76, 8] on link "Dashboard" at bounding box center [71, 6] width 135 height 9
